Goal: Find specific page/section: Find specific page/section

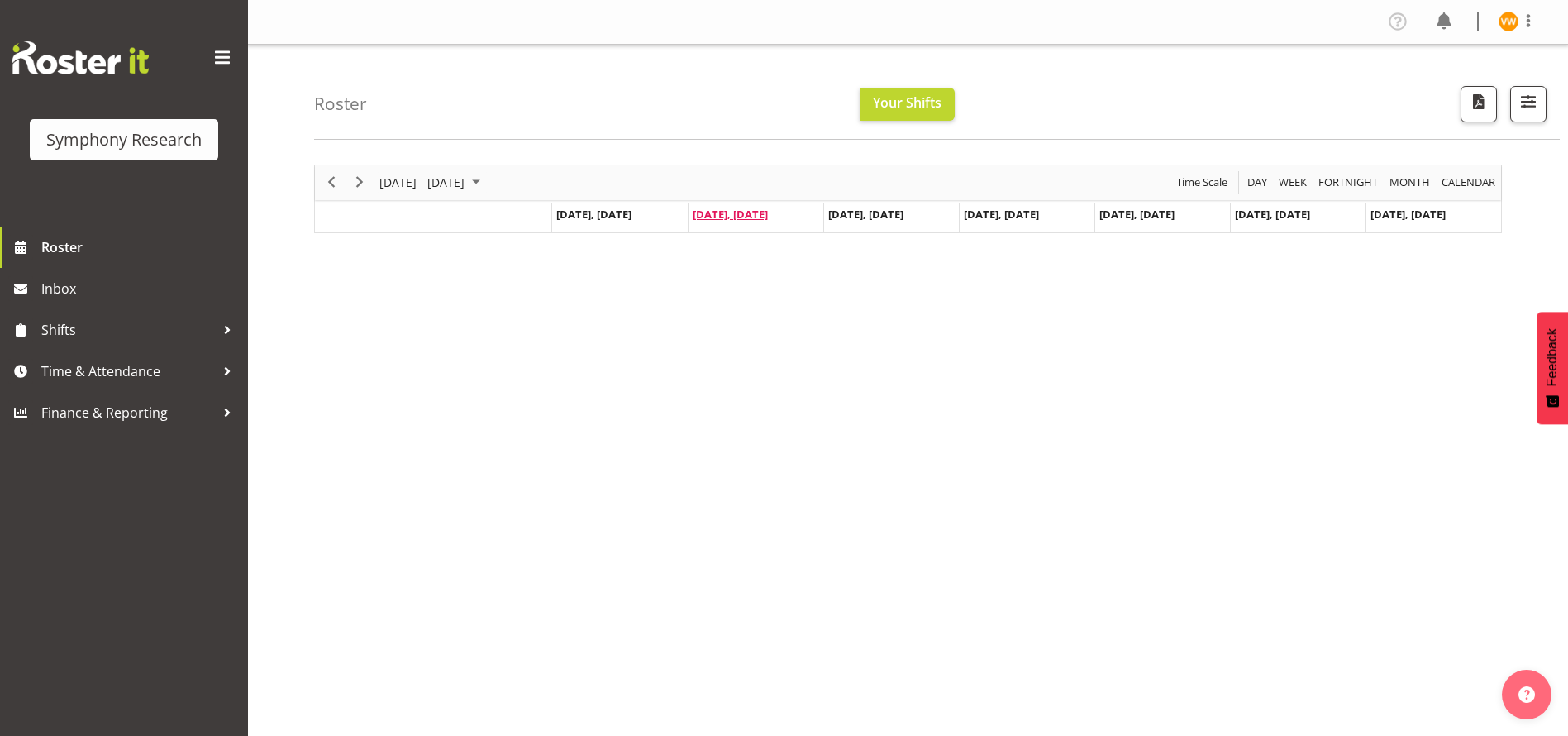
click at [767, 214] on span "[DATE], [DATE]" at bounding box center [730, 214] width 75 height 15
click at [104, 375] on span "Time & Attendance" at bounding box center [128, 371] width 174 height 25
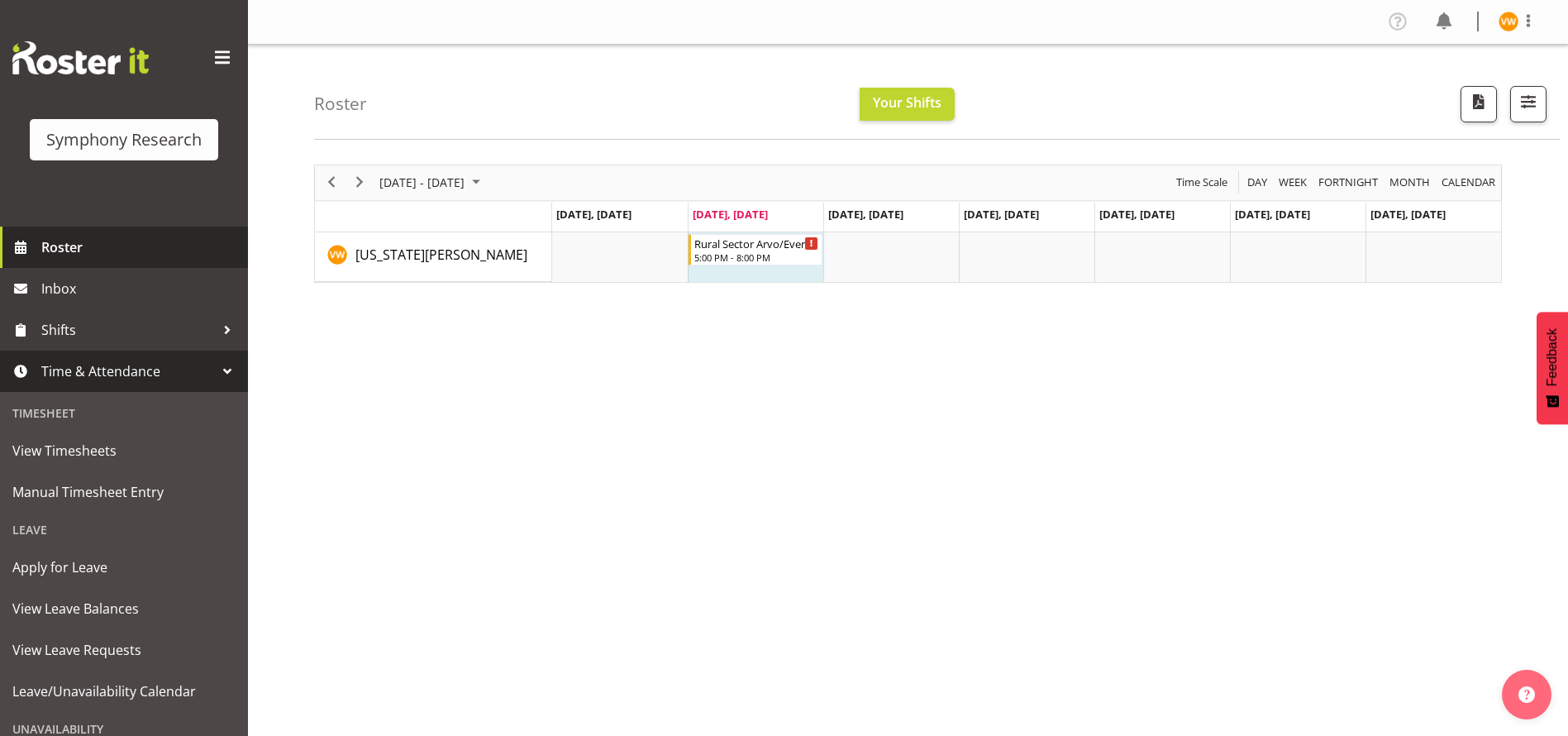
click at [86, 245] on span "Roster" at bounding box center [141, 247] width 198 height 25
